Goal: Task Accomplishment & Management: Complete application form

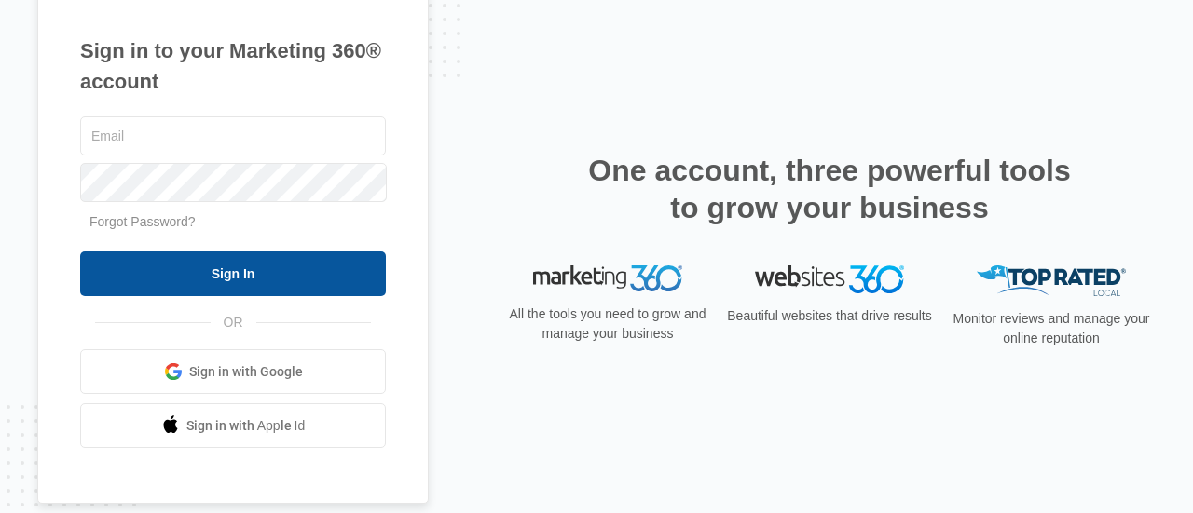
type input "[EMAIL_ADDRESS][DOMAIN_NAME]"
click at [292, 267] on input "Sign In" at bounding box center [233, 274] width 306 height 45
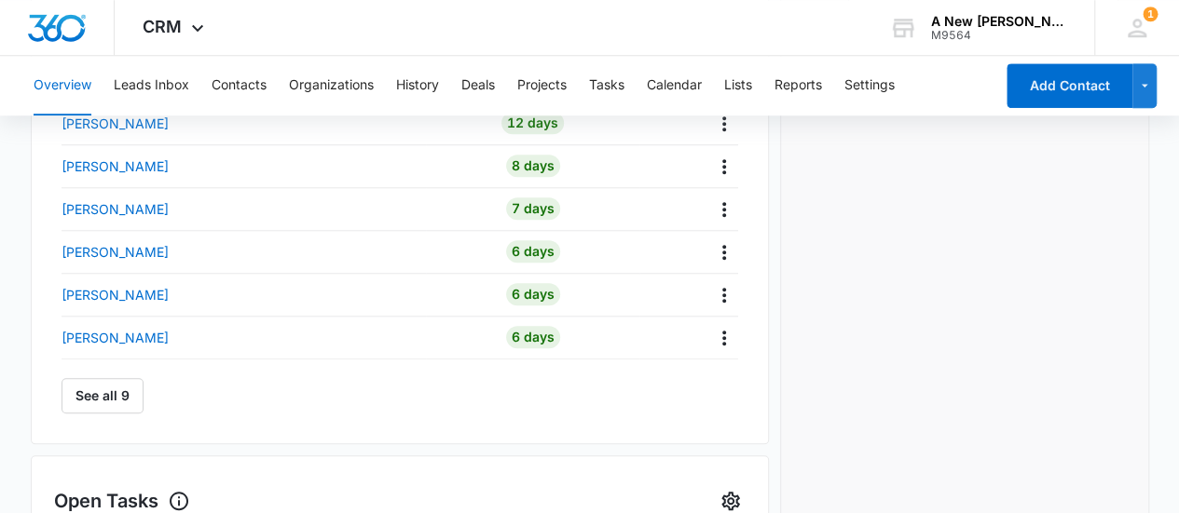
scroll to position [781, 0]
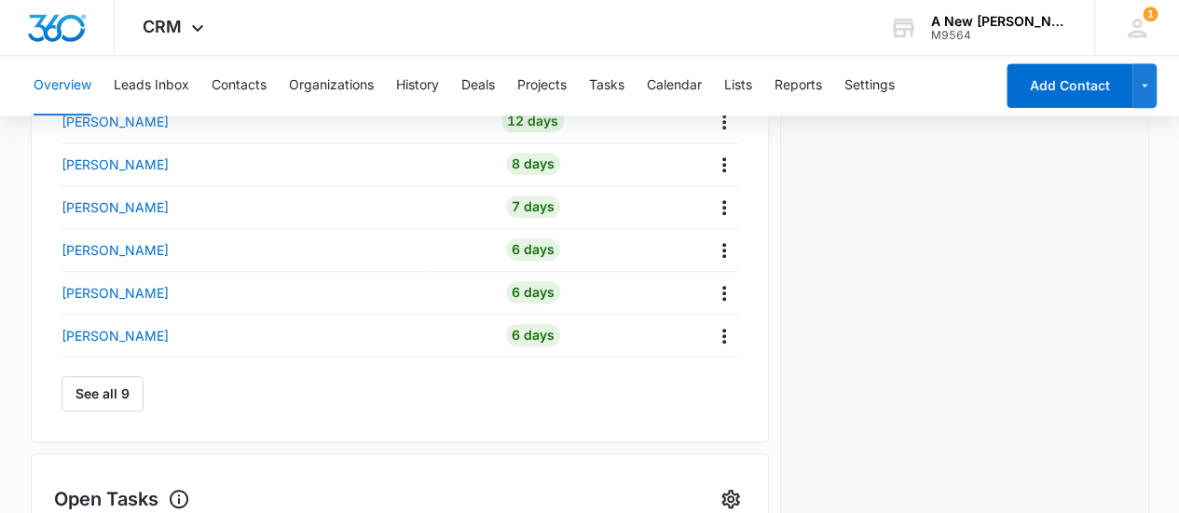
click at [91, 374] on div "See all 9" at bounding box center [400, 385] width 677 height 54
click at [93, 400] on button "See all 9" at bounding box center [103, 393] width 82 height 35
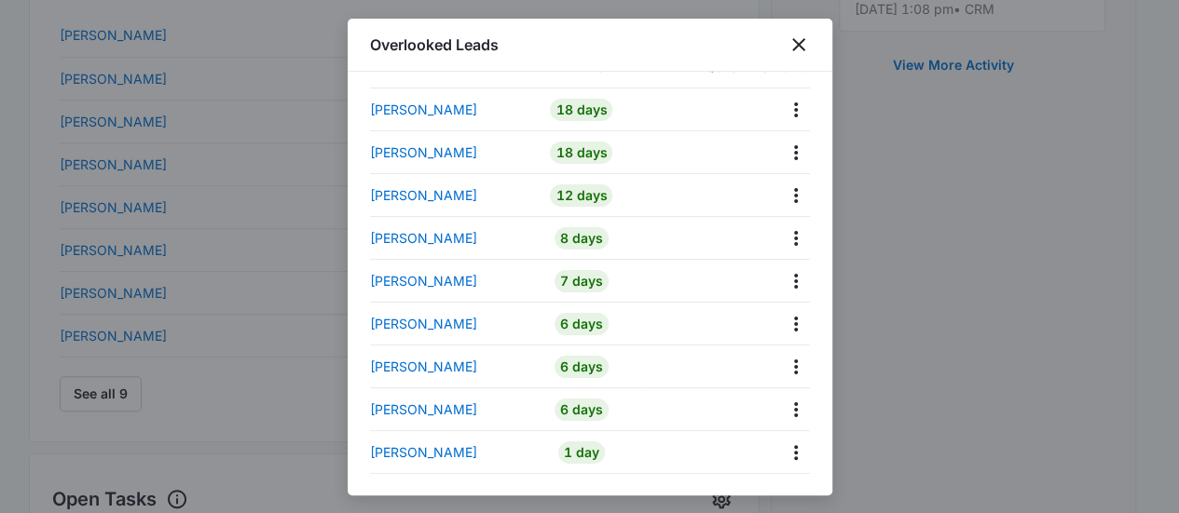
scroll to position [0, 0]
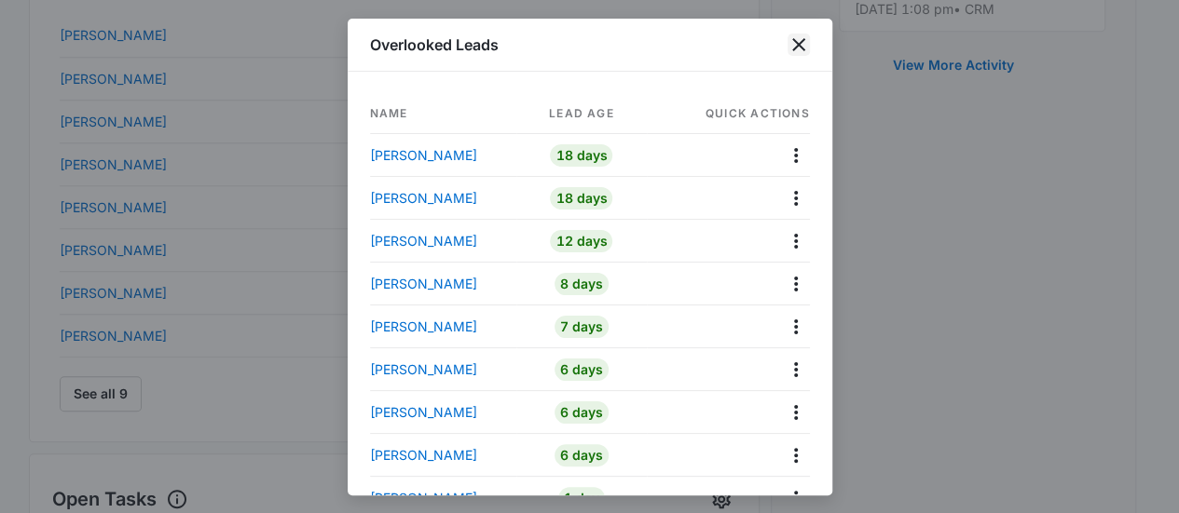
click at [800, 49] on icon "close" at bounding box center [798, 45] width 22 height 22
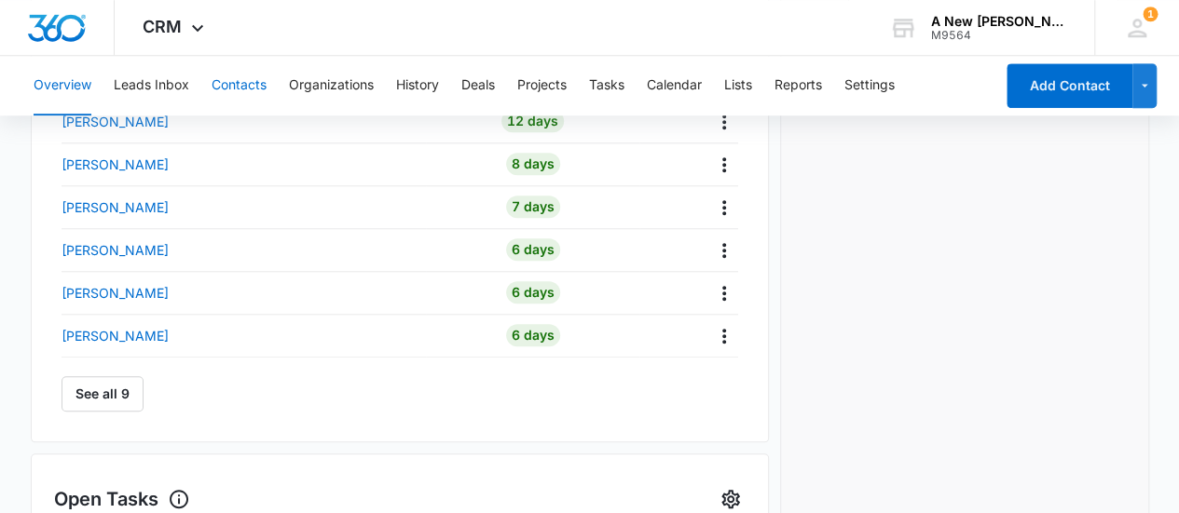
click at [255, 77] on button "Contacts" at bounding box center [239, 86] width 55 height 60
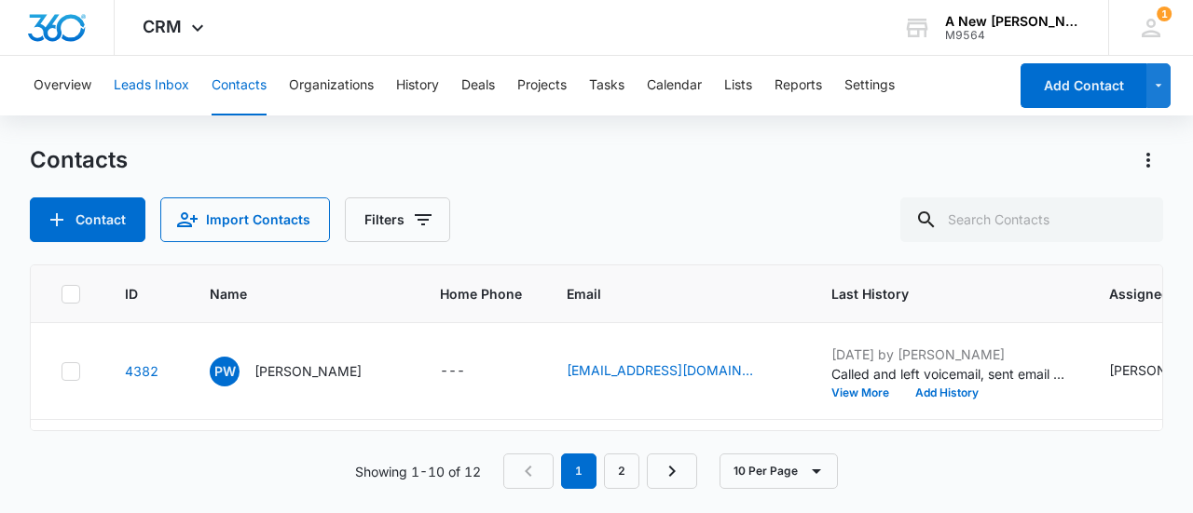
click at [148, 85] on button "Leads Inbox" at bounding box center [151, 86] width 75 height 60
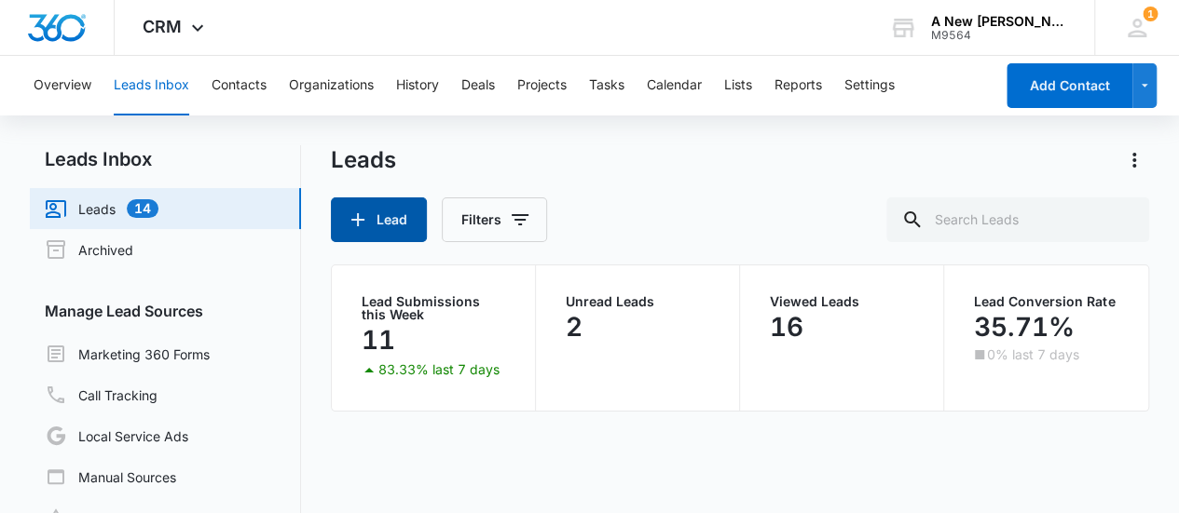
click at [375, 218] on button "Lead" at bounding box center [379, 220] width 96 height 45
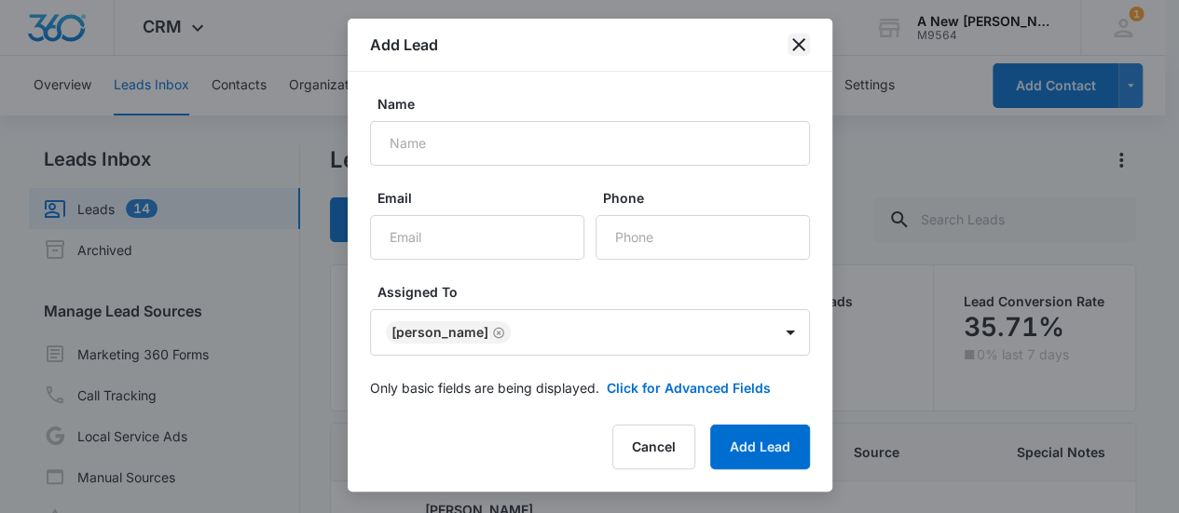
click at [792, 40] on icon "close" at bounding box center [798, 45] width 22 height 22
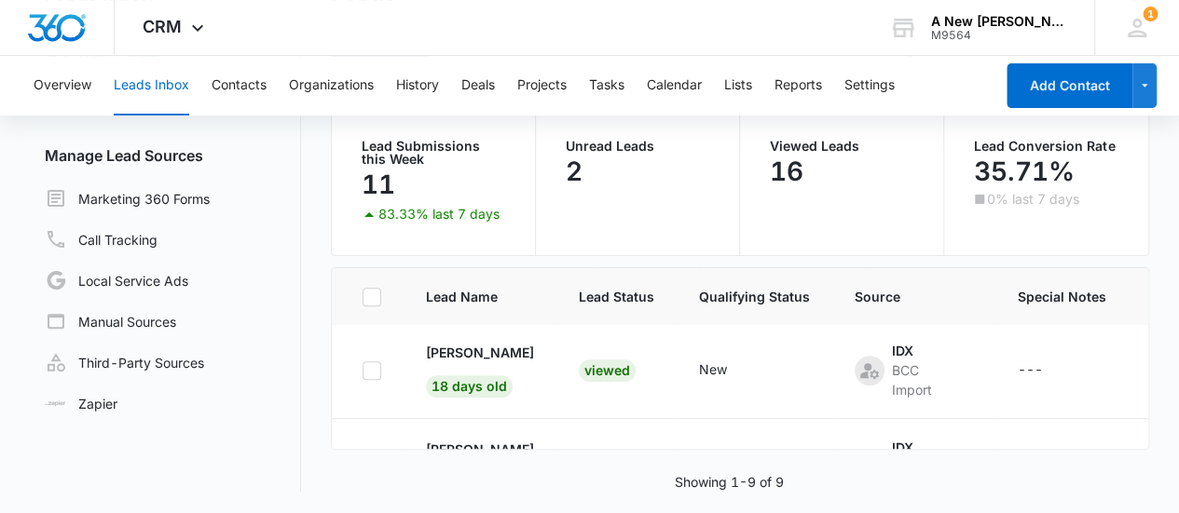
scroll to position [667, 0]
click at [136, 75] on button "Leads Inbox" at bounding box center [151, 86] width 75 height 60
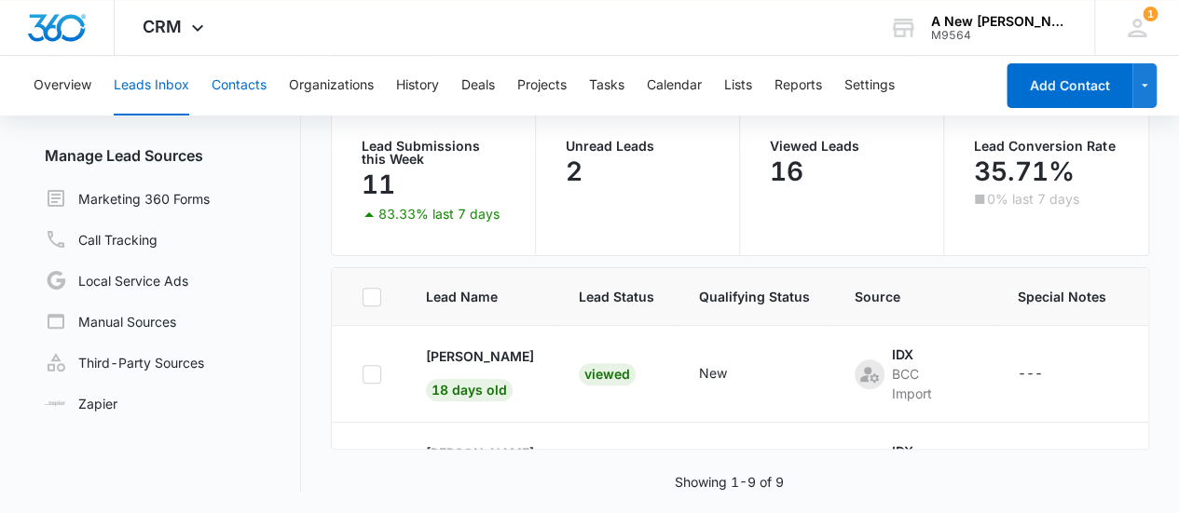
scroll to position [0, 0]
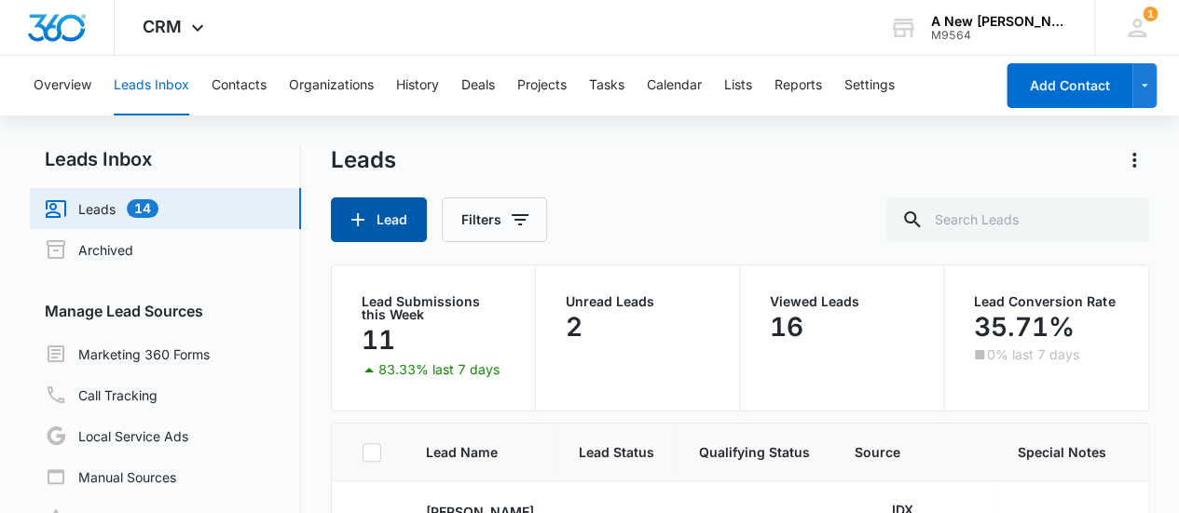
click at [382, 225] on button "Lead" at bounding box center [379, 220] width 96 height 45
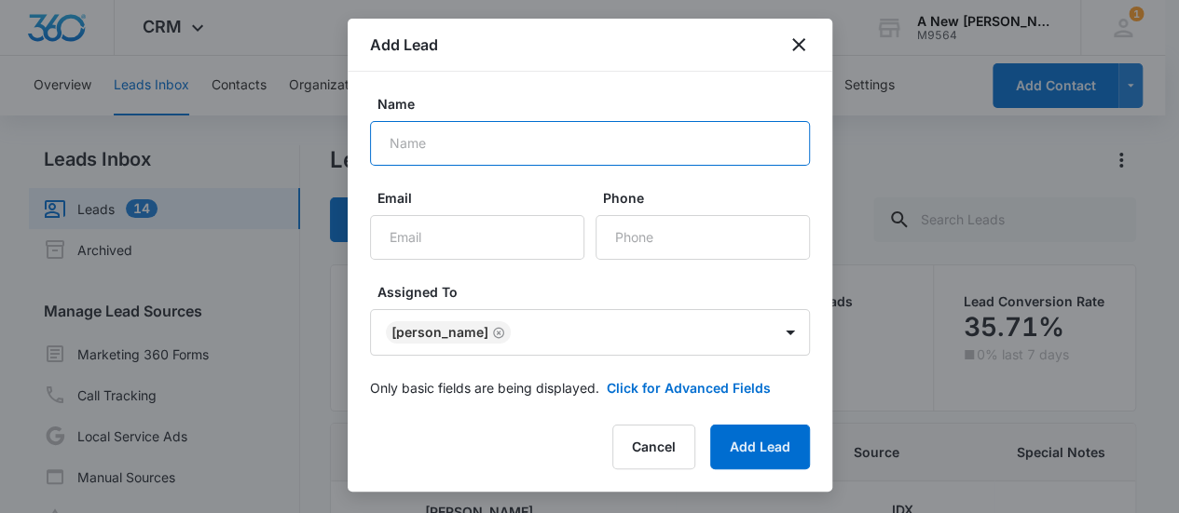
click at [494, 143] on input "Name" at bounding box center [590, 143] width 440 height 45
click at [416, 137] on input "Name" at bounding box center [590, 143] width 440 height 45
type input "[PERSON_NAME]"
paste input "(908) 814-2266"
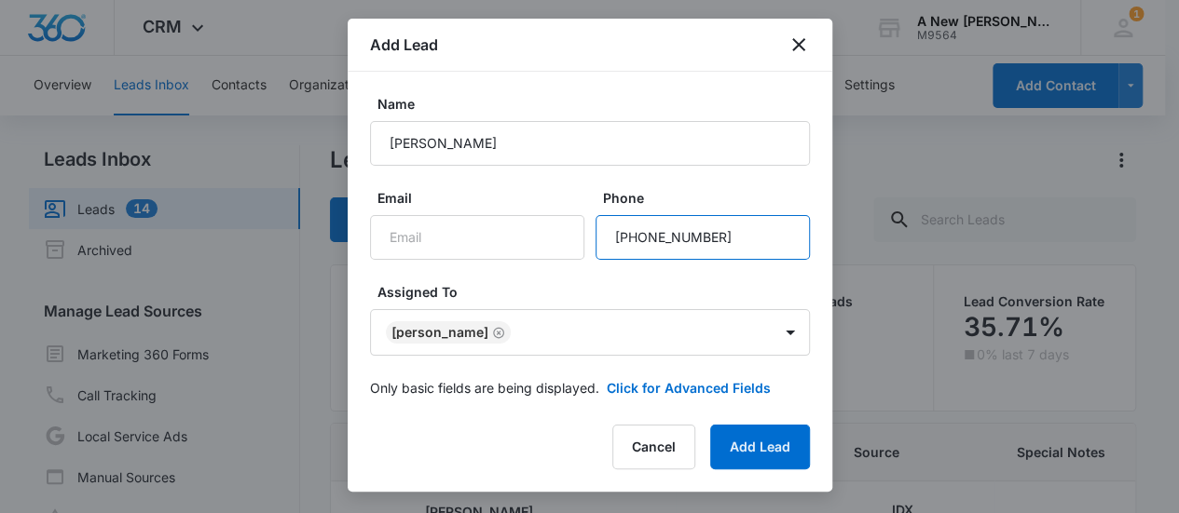
type input "(908) 814-2266"
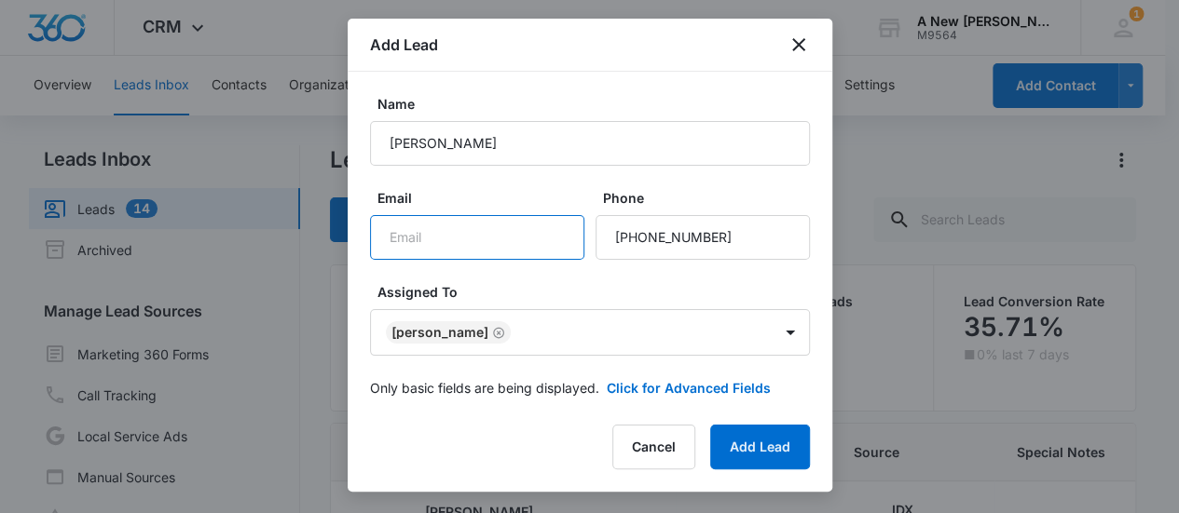
click at [460, 245] on input "Email" at bounding box center [477, 237] width 214 height 45
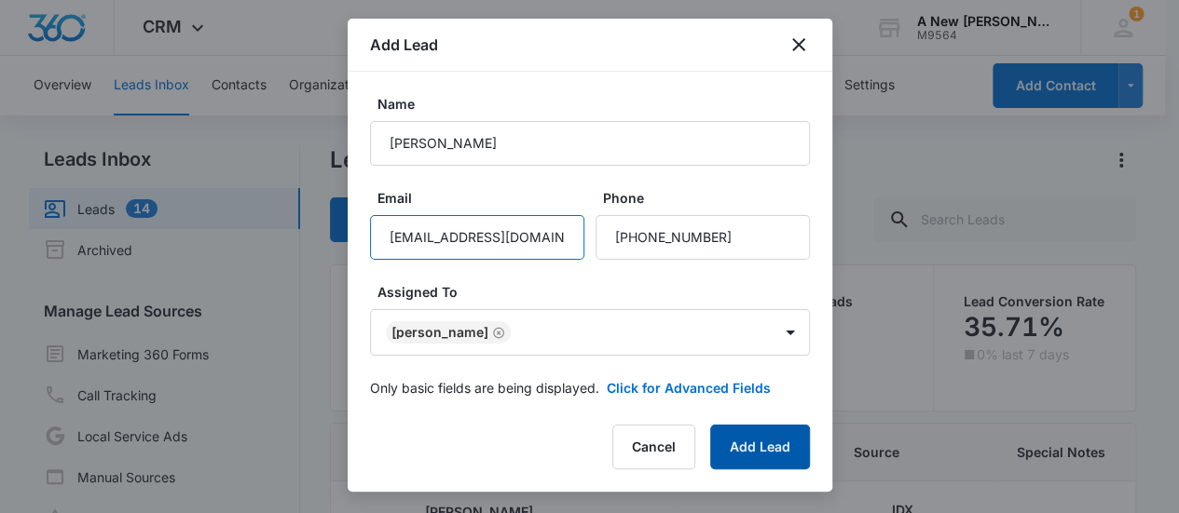
type input "jtabori@hotmail.com"
click at [755, 444] on button "Add Lead" at bounding box center [760, 447] width 100 height 45
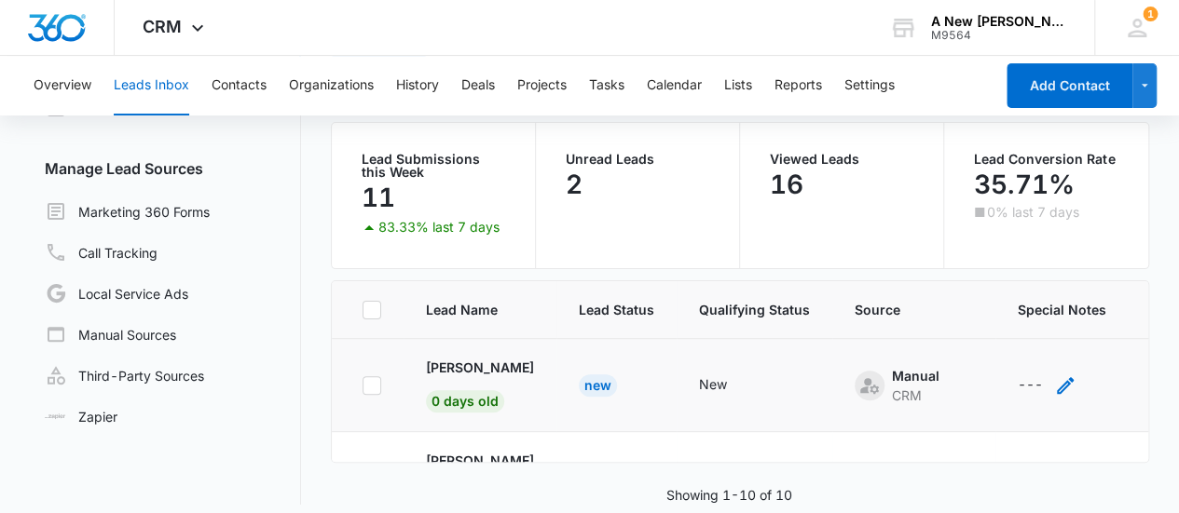
click at [1019, 382] on div "---" at bounding box center [1030, 386] width 25 height 22
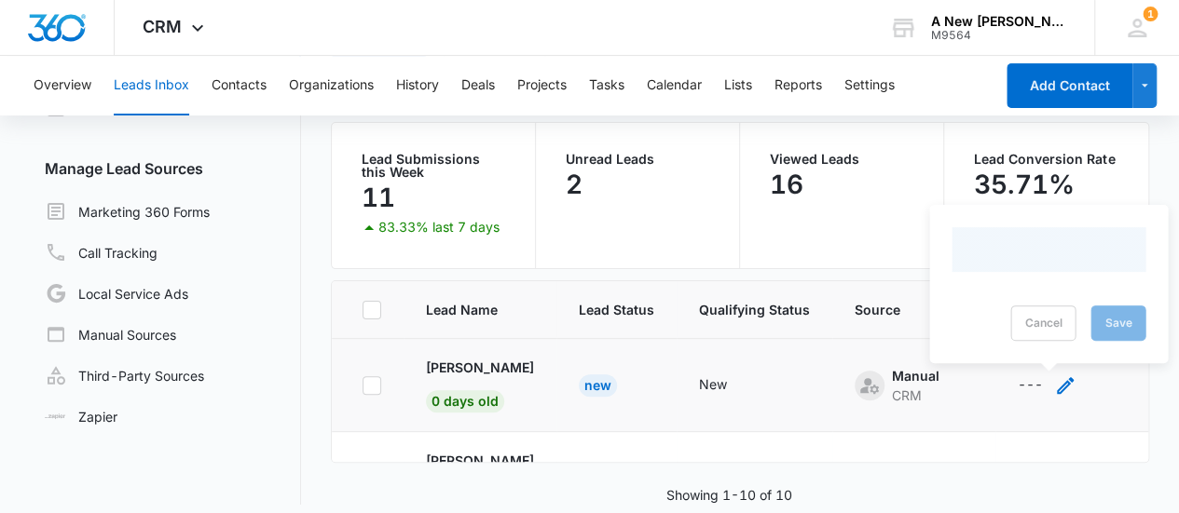
click at [1021, 375] on div "---" at bounding box center [1030, 386] width 25 height 22
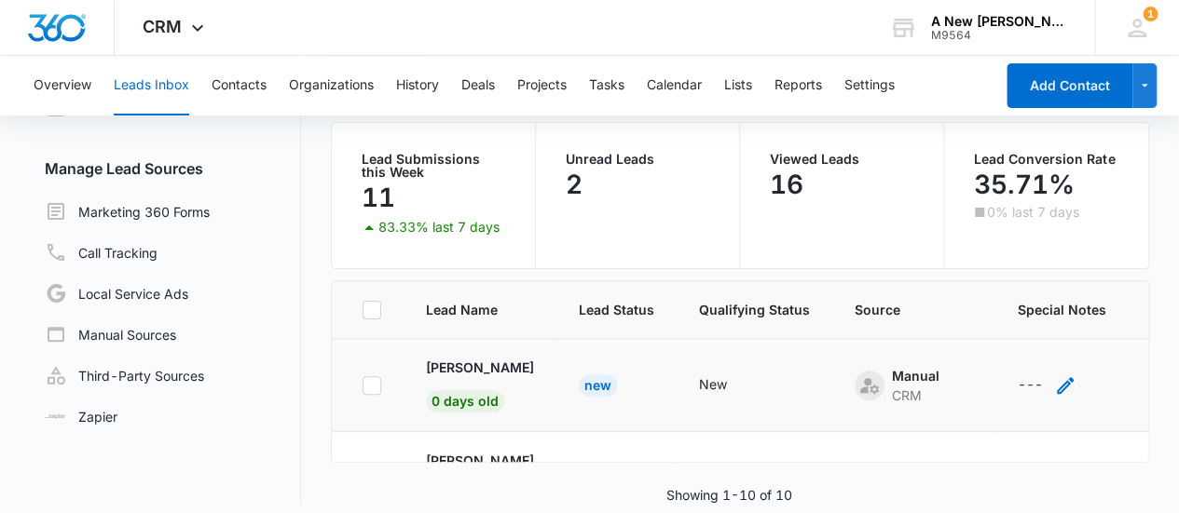
click at [1063, 387] on icon "- - Select to Edit Field" at bounding box center [1065, 386] width 22 height 22
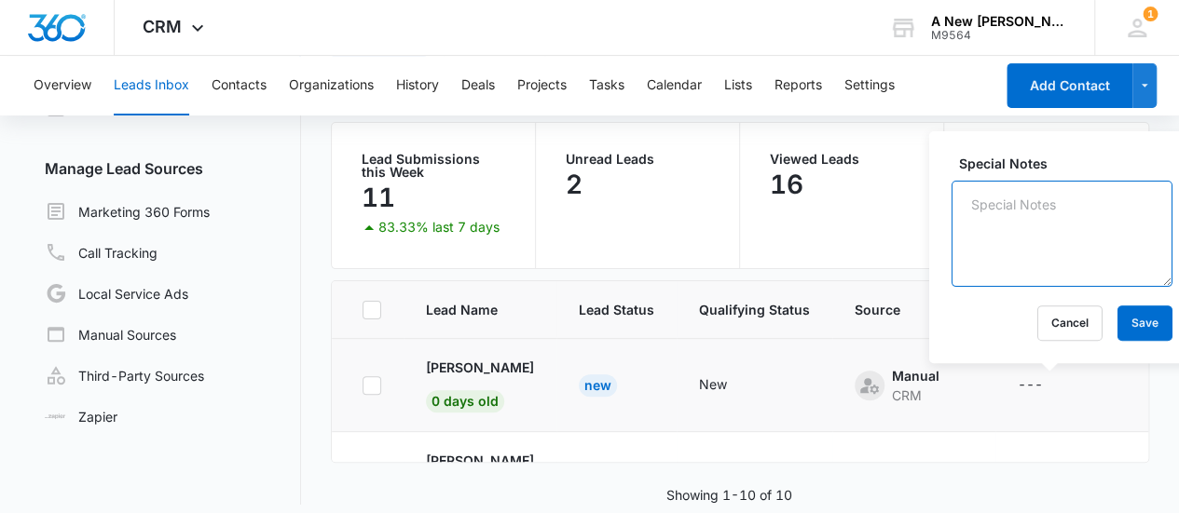
click at [1034, 192] on textarea "Special Notes" at bounding box center [1061, 234] width 221 height 106
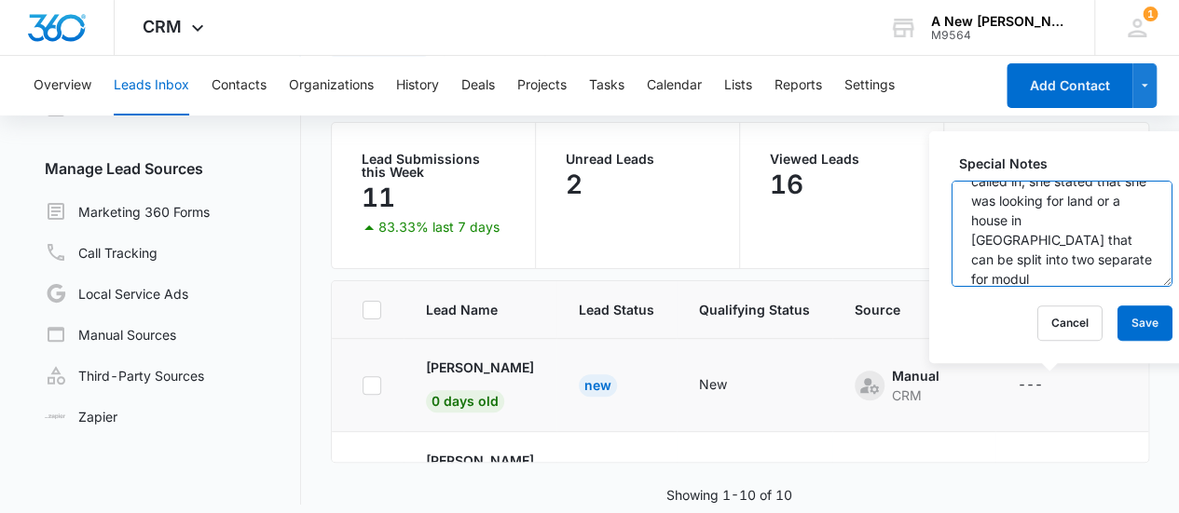
scroll to position [63, 0]
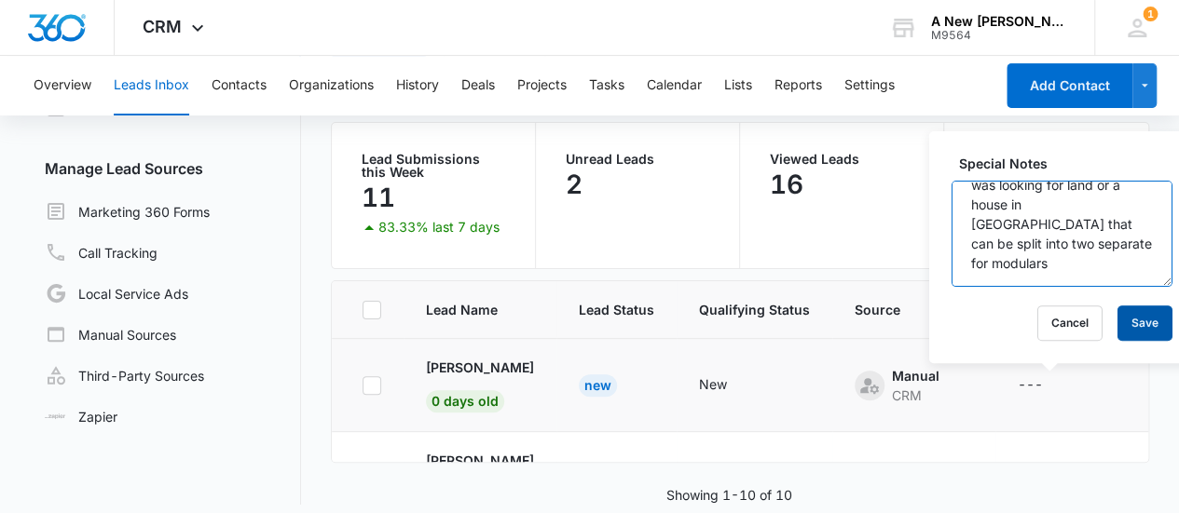
type textarea "Contacted buyer lead that called in, she stated that she was looking for land o…"
click at [1117, 323] on button "Save" at bounding box center [1144, 323] width 55 height 35
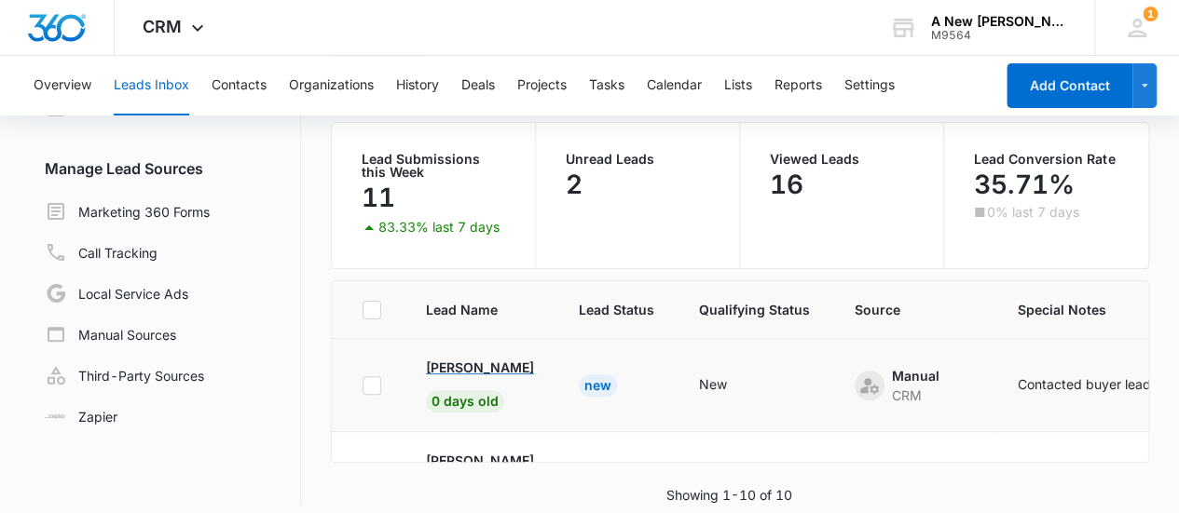
click at [455, 366] on p "[PERSON_NAME]" at bounding box center [480, 368] width 108 height 20
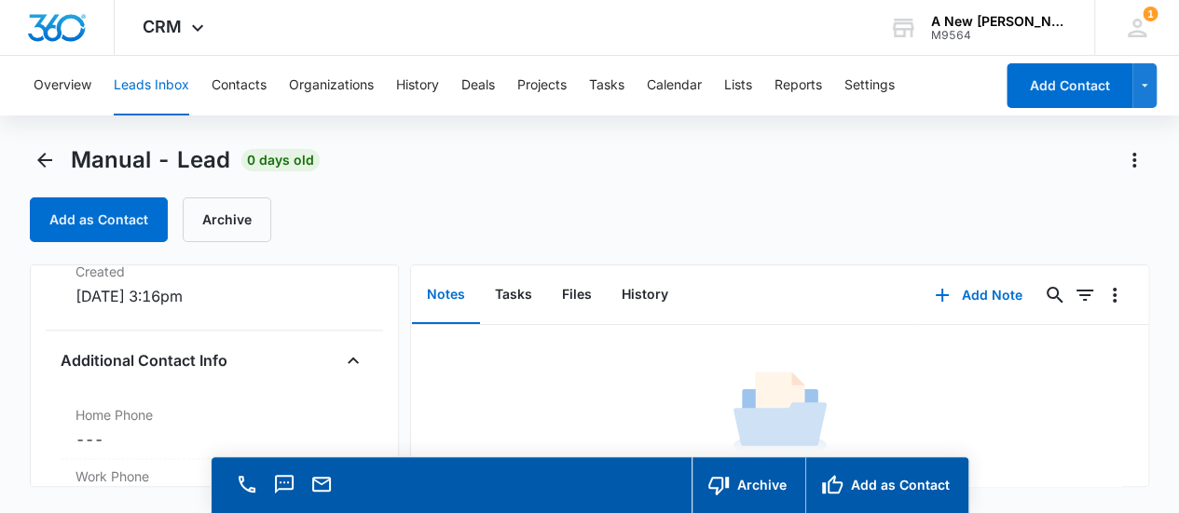
scroll to position [1469, 0]
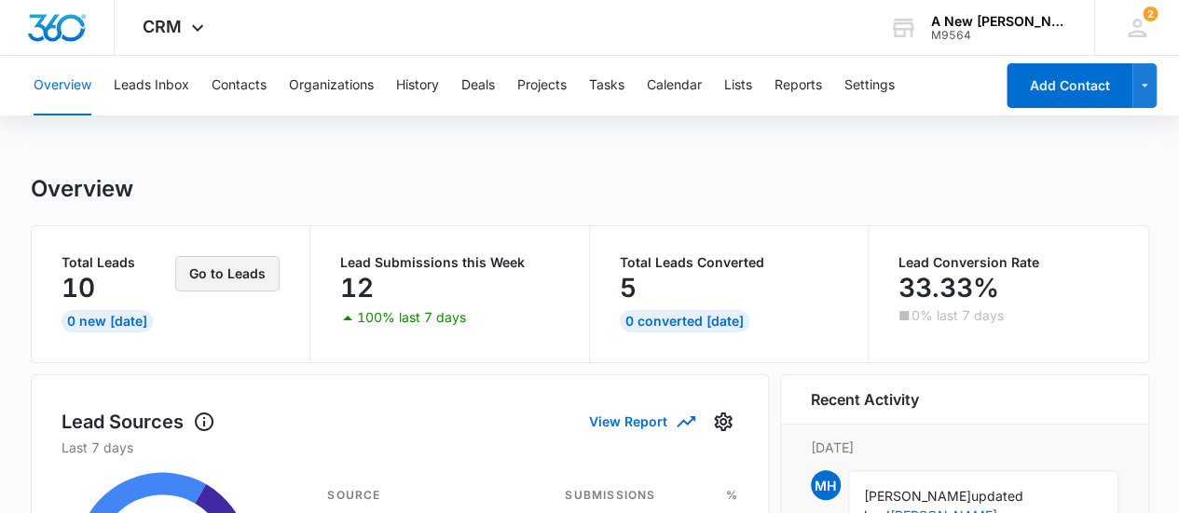
click at [212, 264] on button "Go to Leads" at bounding box center [227, 273] width 104 height 35
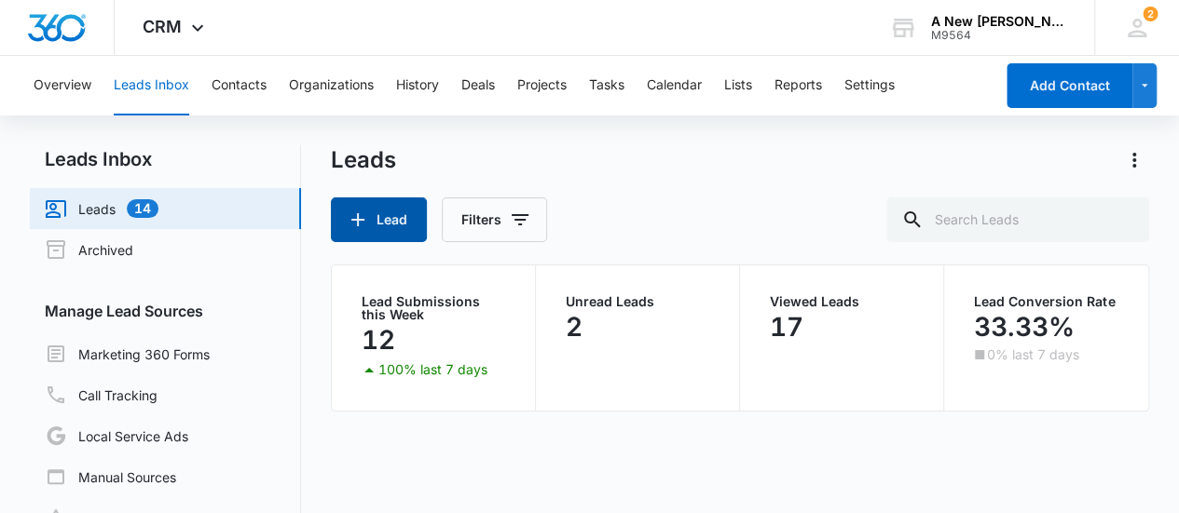
click at [358, 226] on icon "button" at bounding box center [358, 220] width 22 height 22
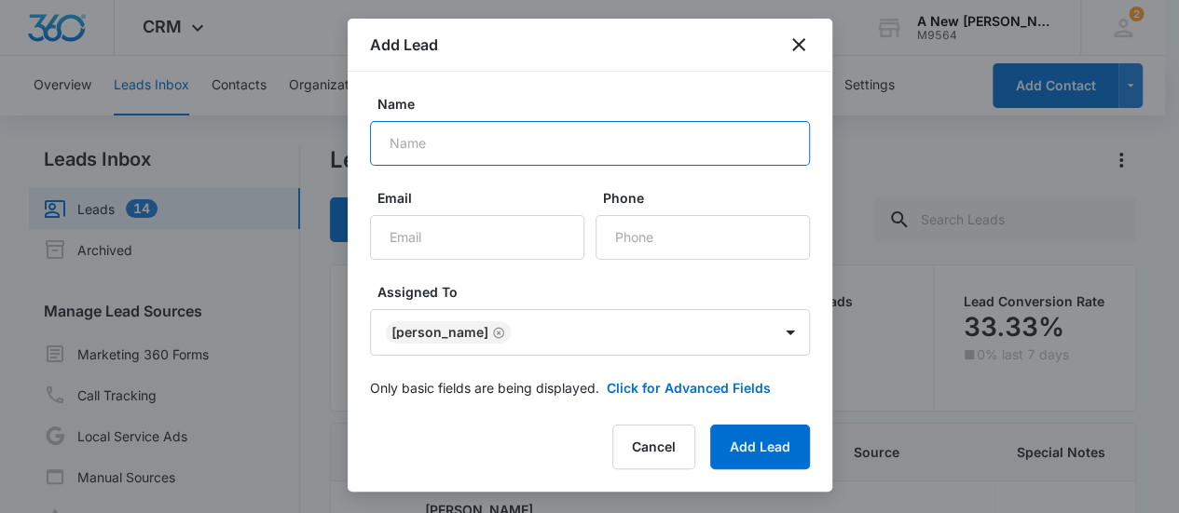
click at [496, 142] on input "Name" at bounding box center [590, 143] width 440 height 45
type input "[PERSON_NAME]"
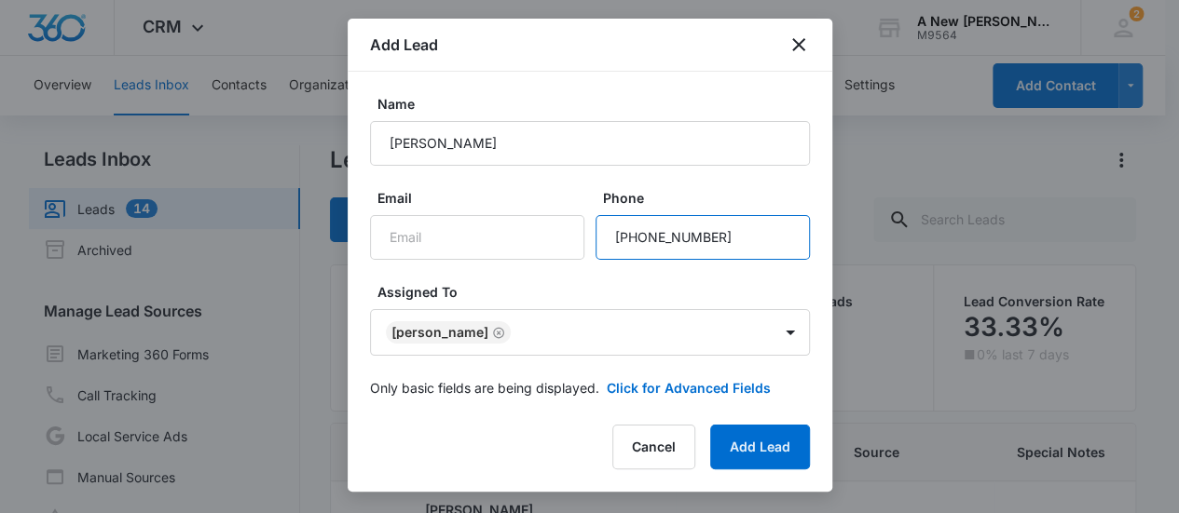
type input "[PHONE_NUMBER]"
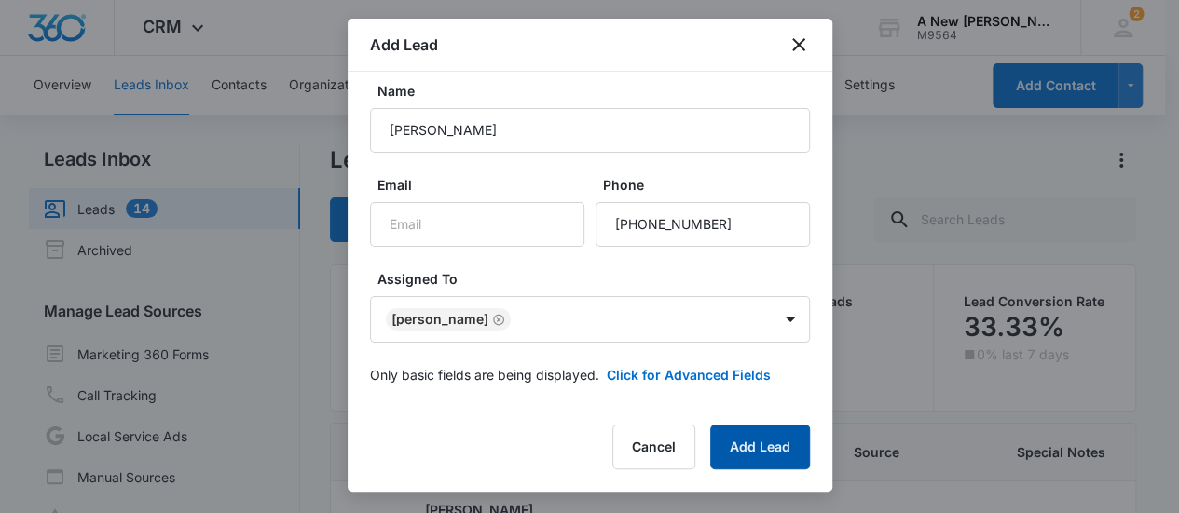
click at [759, 450] on button "Add Lead" at bounding box center [760, 447] width 100 height 45
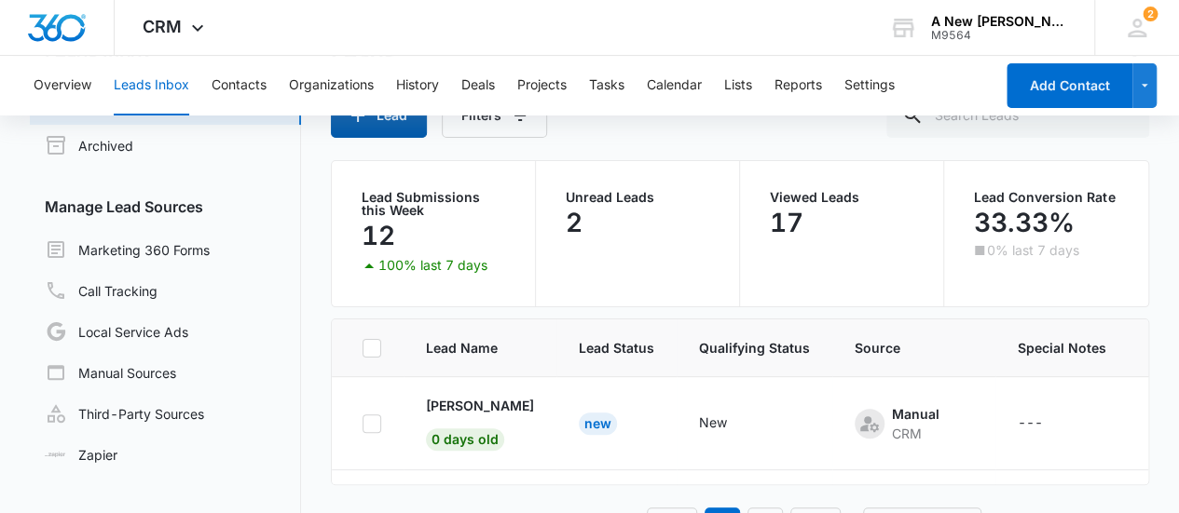
scroll to position [156, 0]
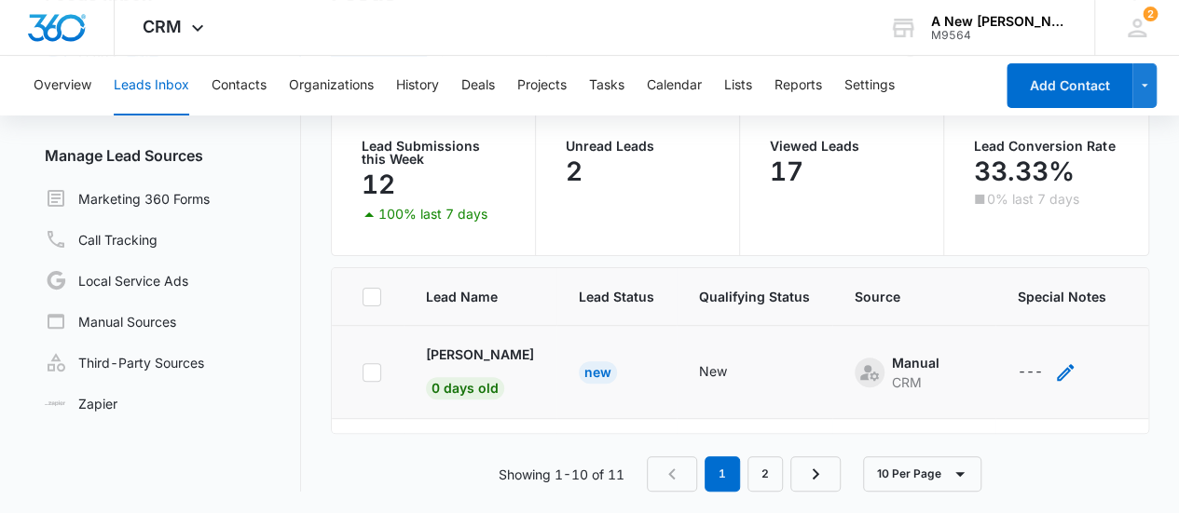
click at [1025, 362] on div "---" at bounding box center [1030, 373] width 25 height 22
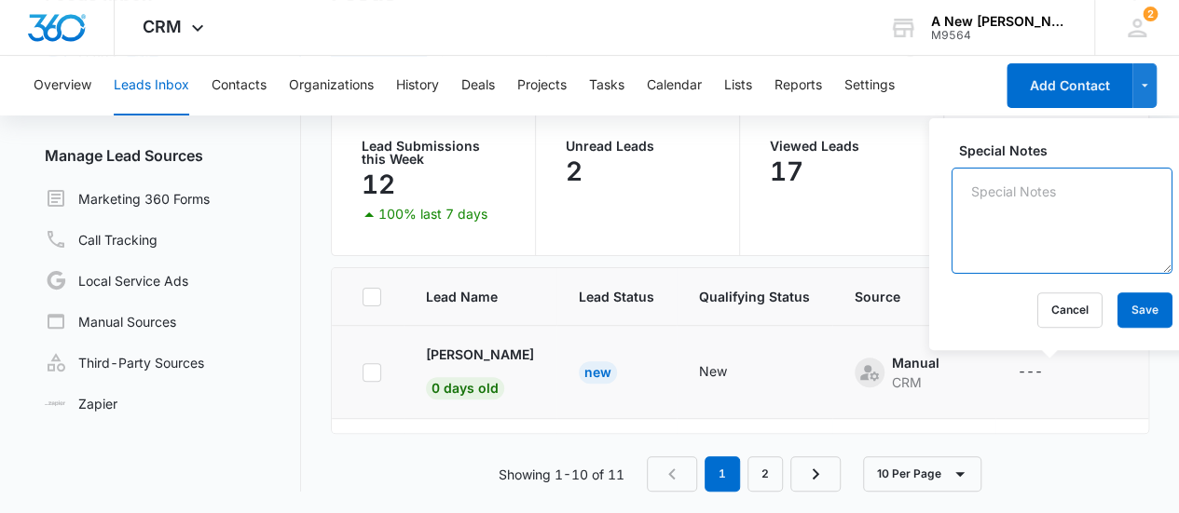
click at [988, 243] on textarea "Special Notes" at bounding box center [1061, 221] width 221 height 106
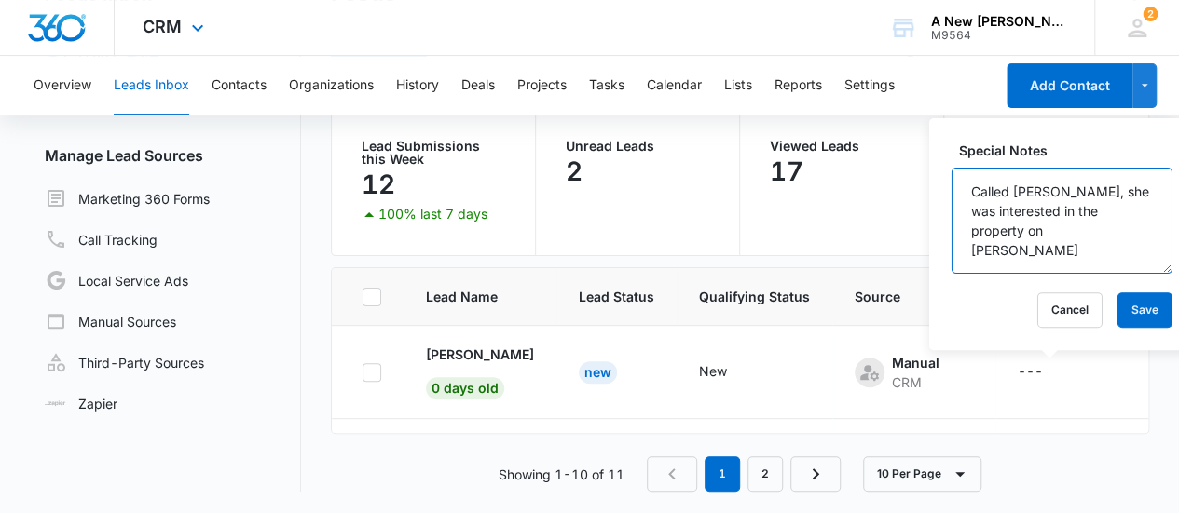
type textarea "Called [PERSON_NAME], she was interested in the property on [PERSON_NAME]"
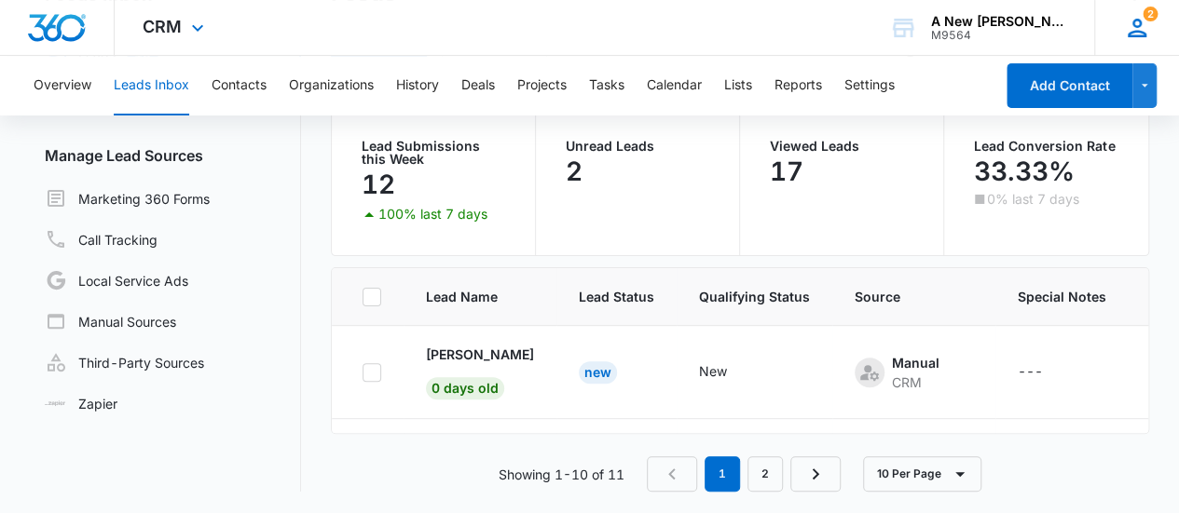
click at [1096, 36] on div "2 MH [PERSON_NAME] [EMAIL_ADDRESS][DOMAIN_NAME] My Profile 2 Notifications Supp…" at bounding box center [1136, 27] width 85 height 55
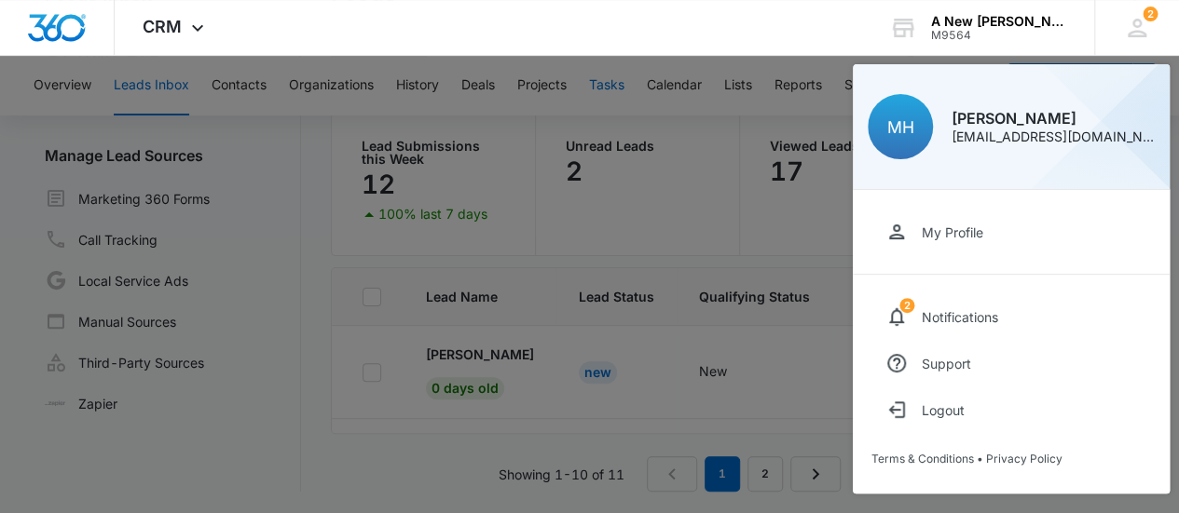
drag, startPoint x: 725, startPoint y: 36, endPoint x: 603, endPoint y: 65, distance: 125.4
click at [603, 65] on div at bounding box center [589, 256] width 1179 height 513
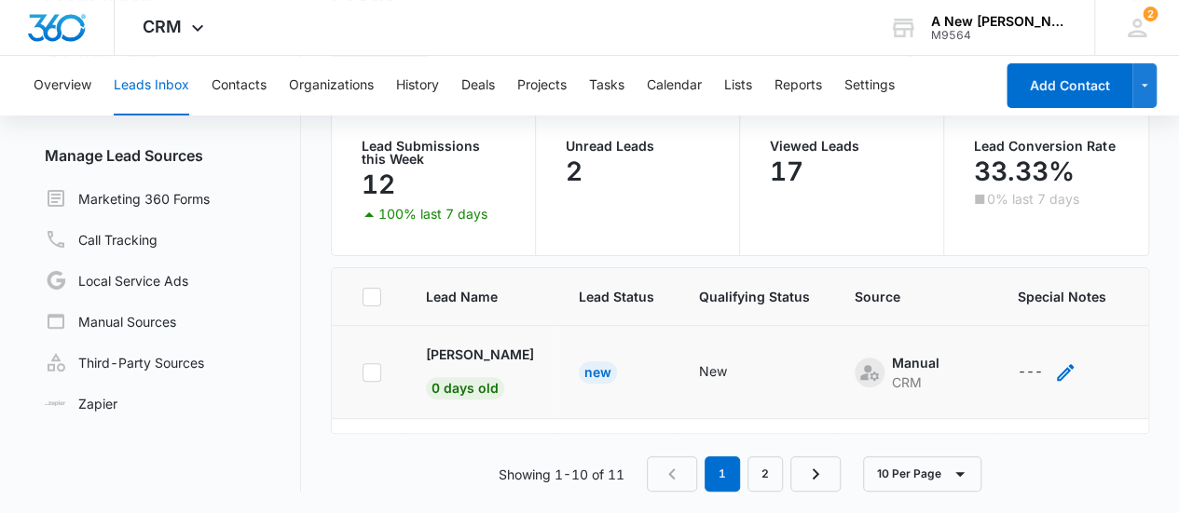
click at [1062, 363] on icon "- - Select to Edit Field" at bounding box center [1065, 373] width 22 height 22
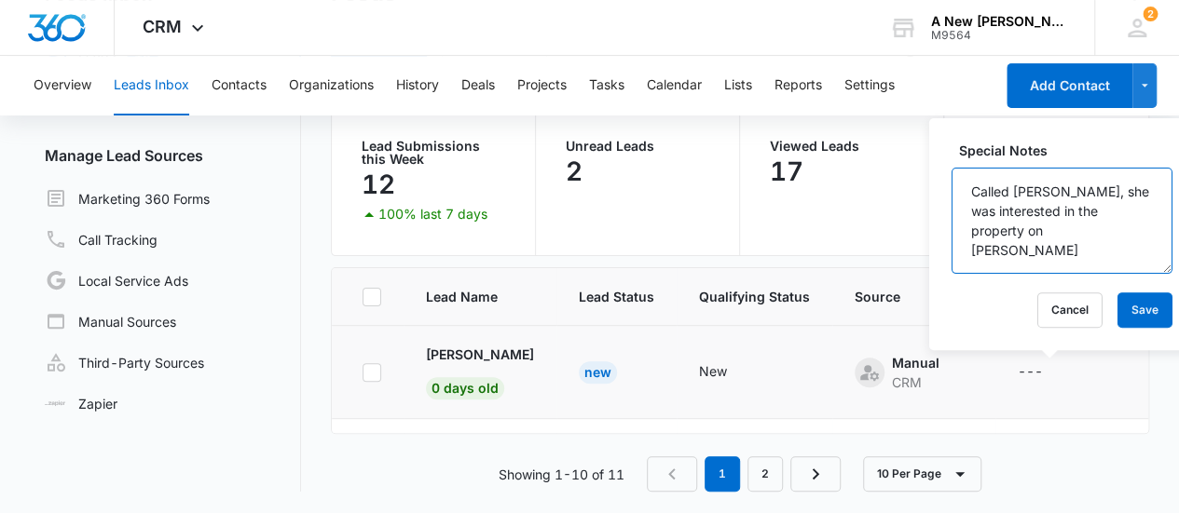
click at [1035, 246] on textarea "Called [PERSON_NAME], she was interested in the property on [PERSON_NAME]" at bounding box center [1061, 221] width 221 height 106
click at [1057, 229] on textarea "Called [PERSON_NAME], she was interested in the property on [PERSON_NAME]" at bounding box center [1061, 221] width 221 height 106
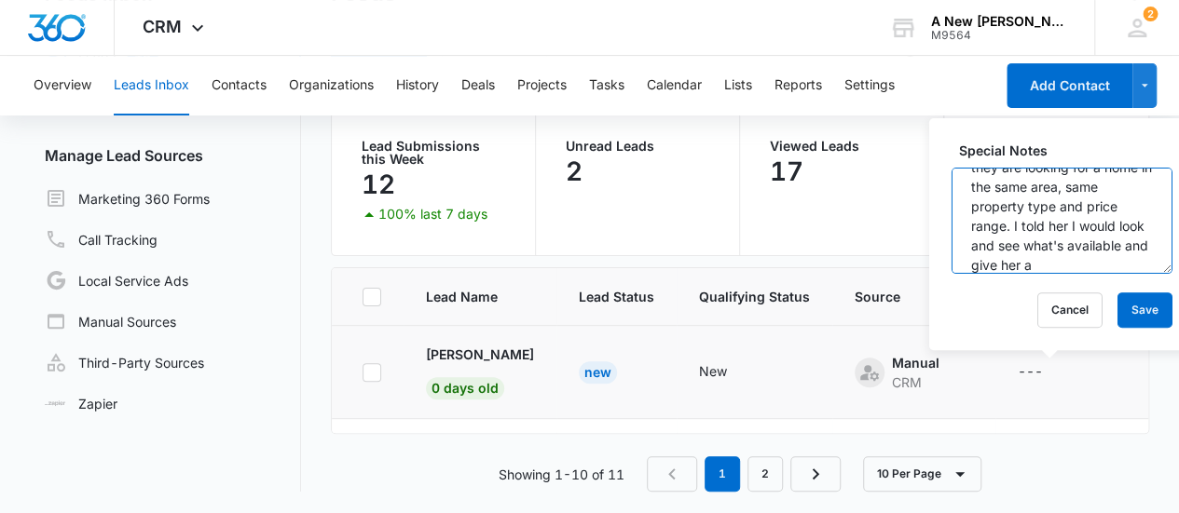
scroll to position [160, 0]
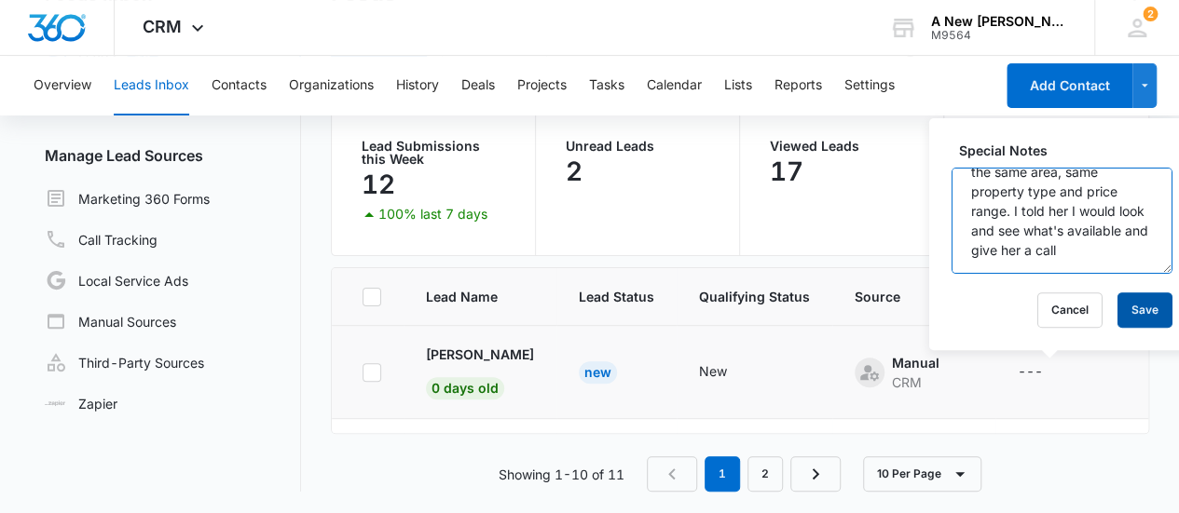
type textarea "Called [PERSON_NAME], she was interested in the property on [PERSON_NAME][GEOGR…"
click at [1126, 307] on button "Save" at bounding box center [1144, 310] width 55 height 35
